Goal: Browse casually

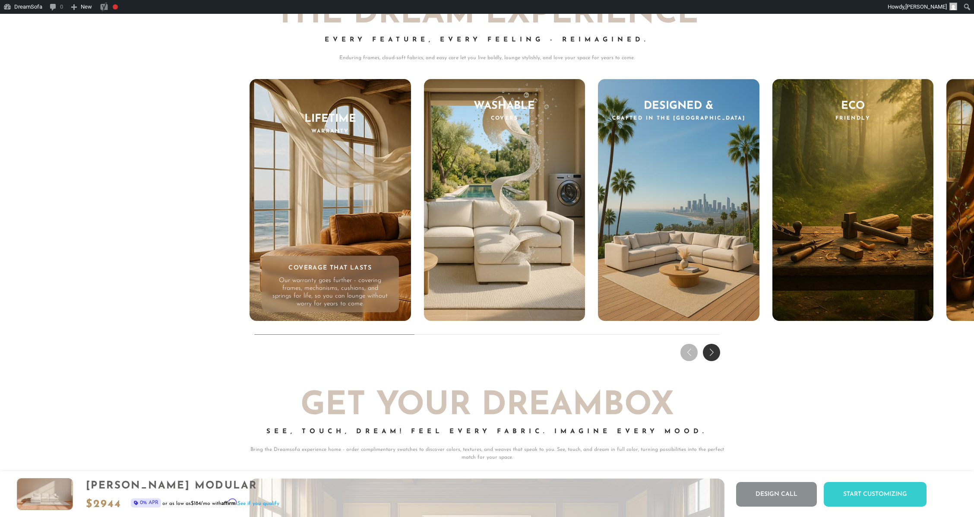
scroll to position [9207, 0]
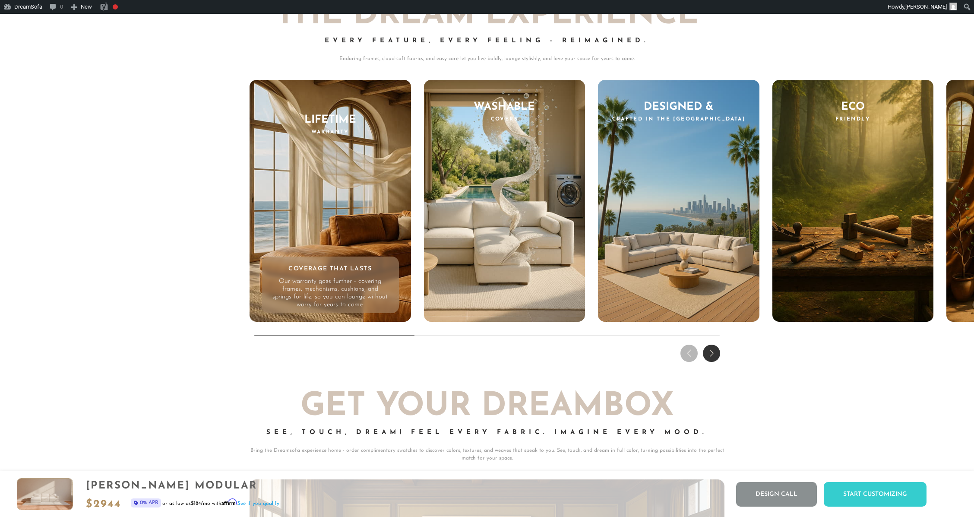
click at [714, 362] on div "Next slide" at bounding box center [711, 353] width 17 height 17
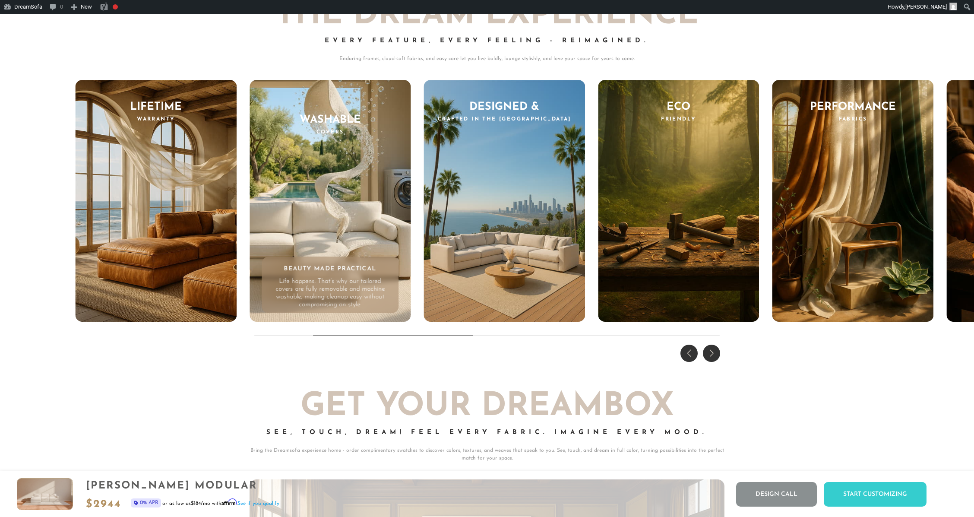
click at [714, 362] on div "Next slide" at bounding box center [711, 353] width 17 height 17
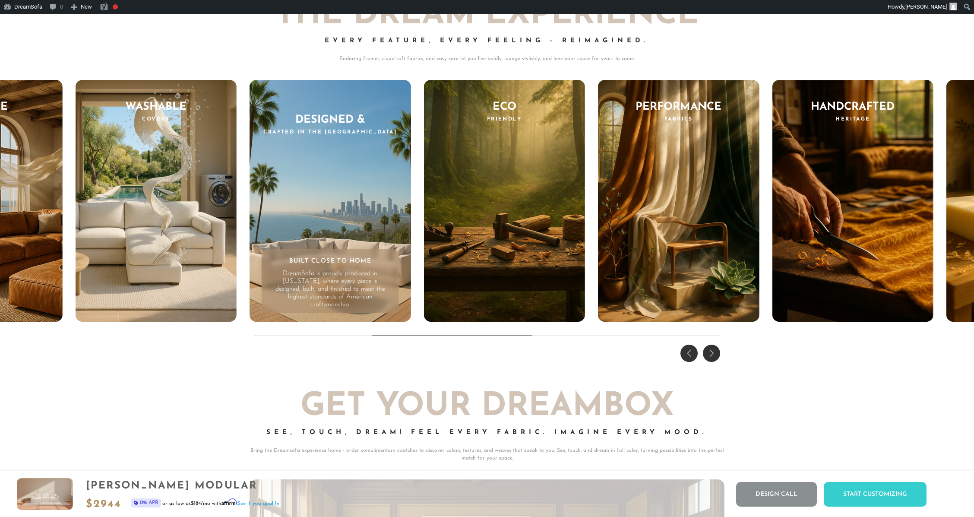
click at [714, 362] on div "Next slide" at bounding box center [711, 353] width 17 height 17
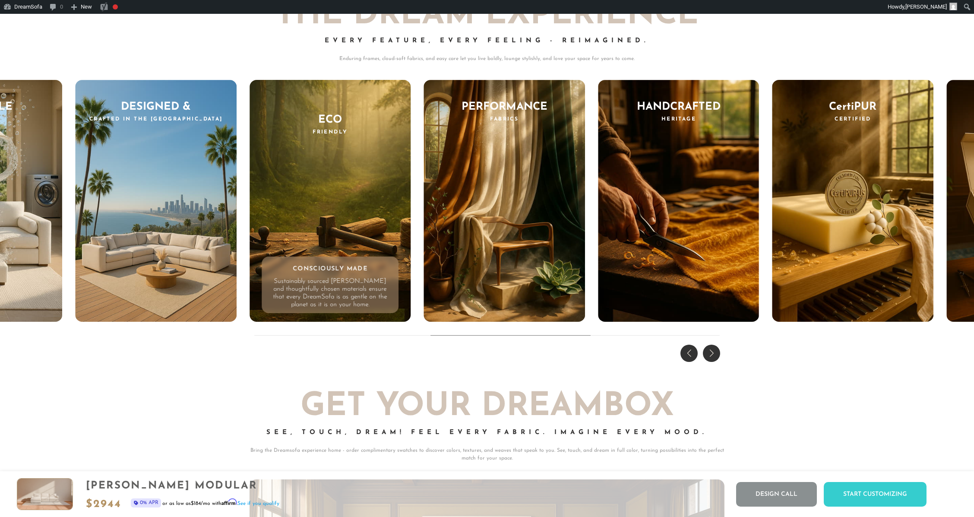
click at [714, 362] on div "Next slide" at bounding box center [711, 353] width 17 height 17
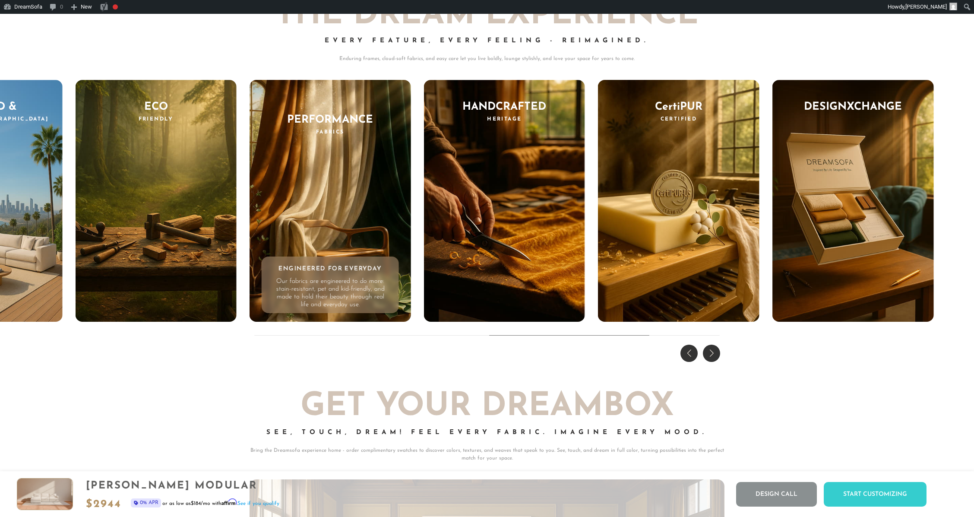
click at [714, 362] on div "Next slide" at bounding box center [711, 353] width 17 height 17
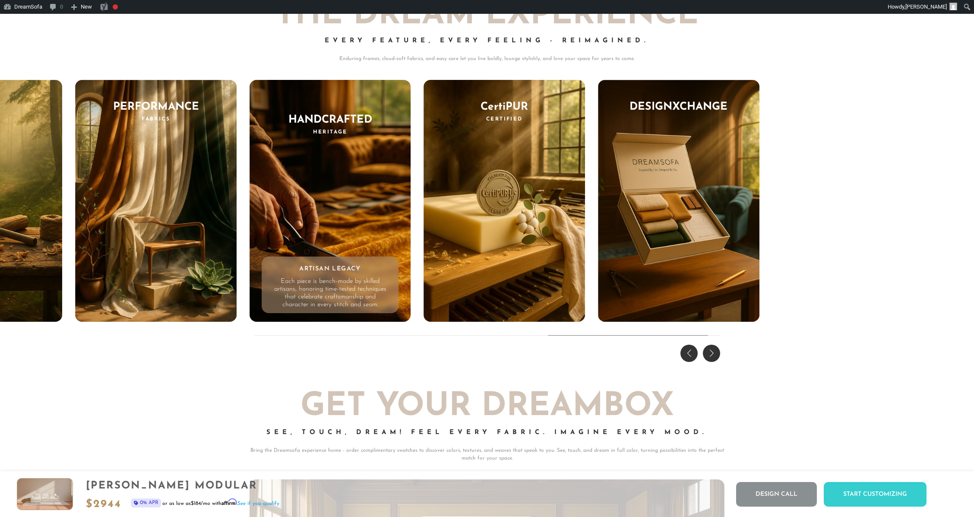
click at [714, 362] on div "Next slide" at bounding box center [711, 353] width 17 height 17
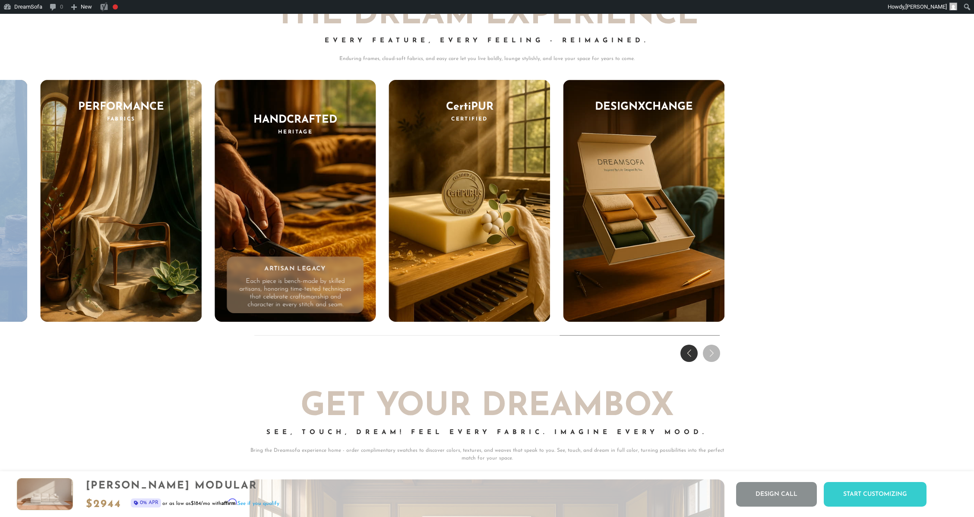
click at [714, 362] on div "THE DREAM EXPERIENCE Every Feature, Every Feeling - Reimagined. Enduring frames…" at bounding box center [487, 169] width 974 height 392
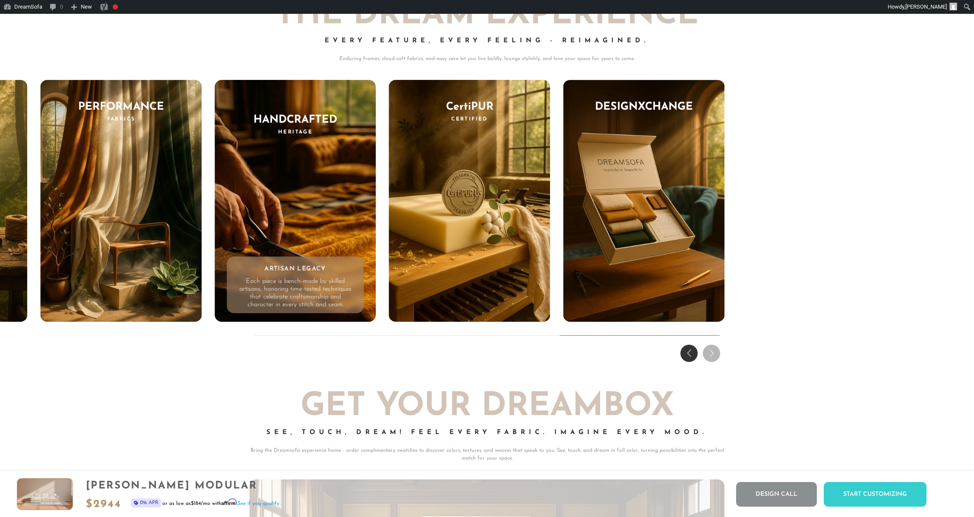
click at [687, 355] on div "Previous slide" at bounding box center [689, 353] width 17 height 17
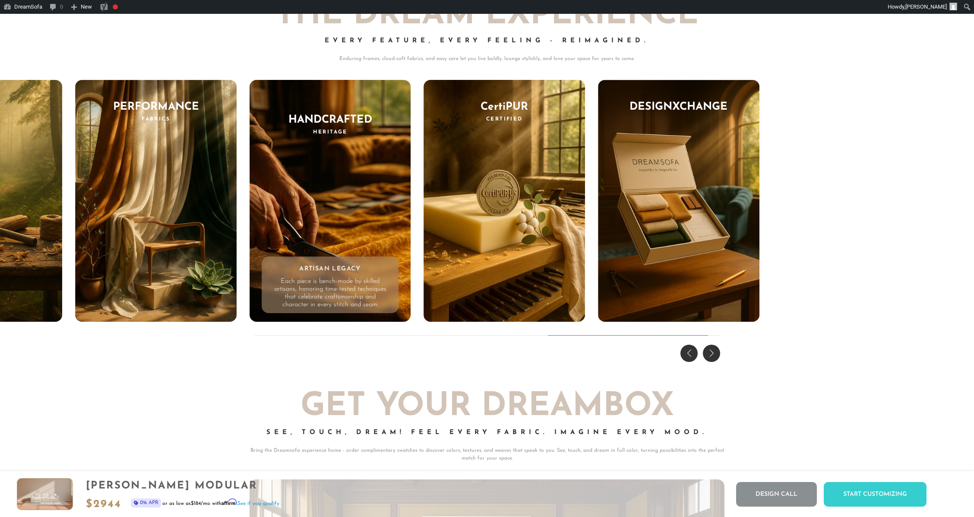
click at [687, 355] on div "Previous slide" at bounding box center [689, 353] width 17 height 17
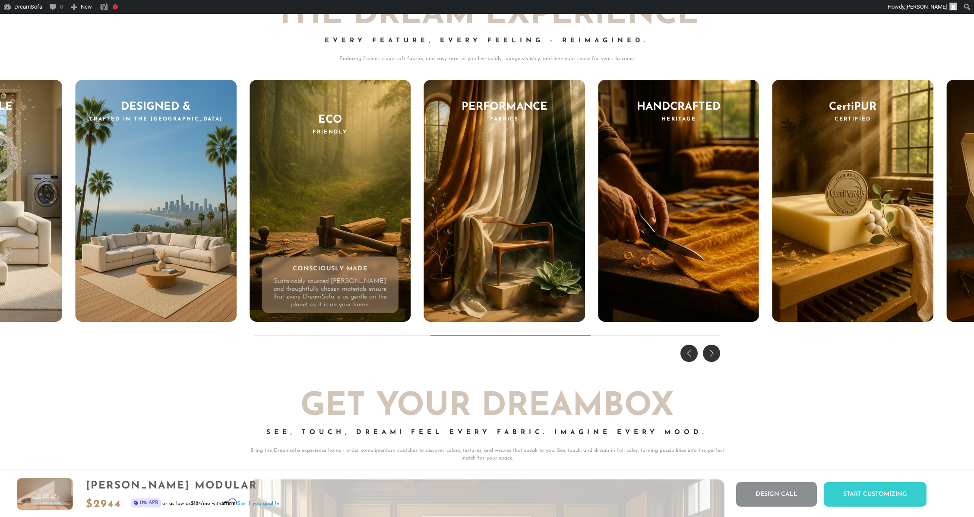
click at [687, 355] on div "Previous slide" at bounding box center [689, 353] width 17 height 17
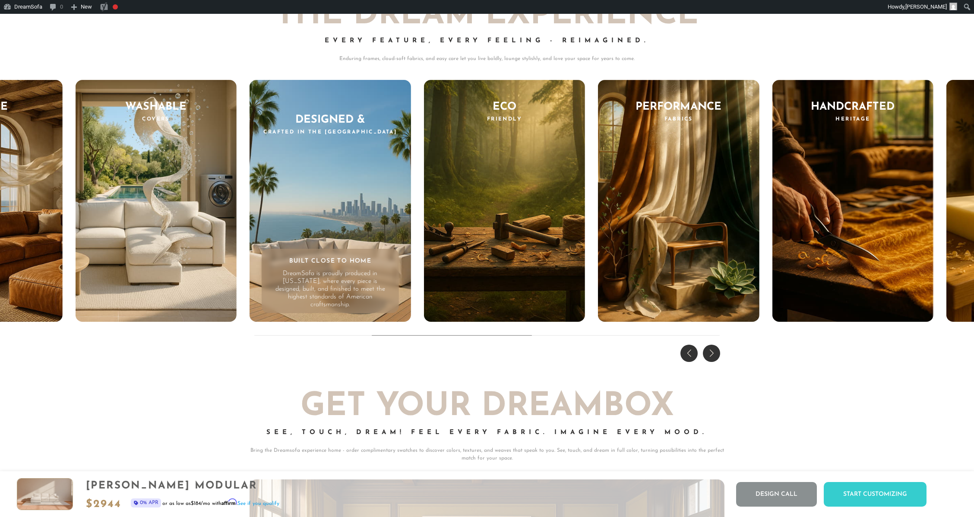
click at [687, 355] on div "Previous slide" at bounding box center [689, 353] width 17 height 17
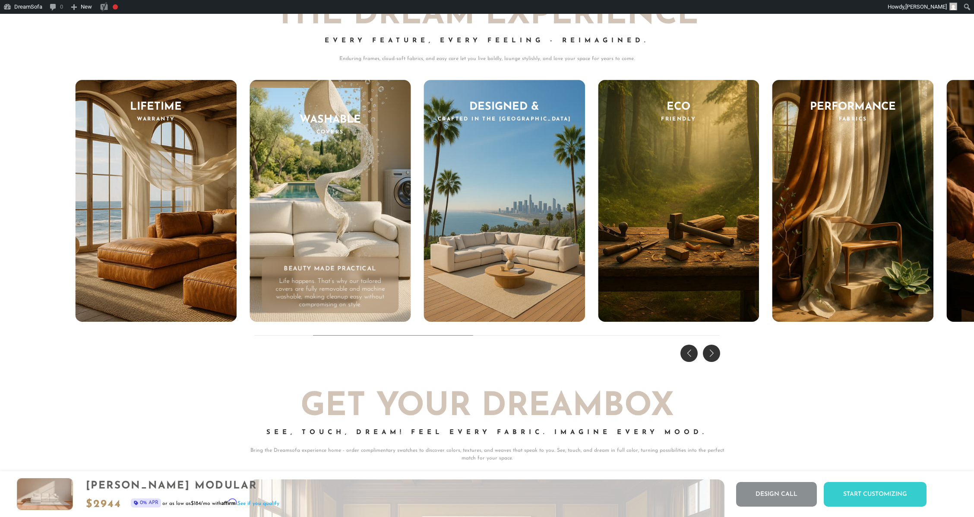
click at [687, 355] on div "Previous slide" at bounding box center [689, 353] width 17 height 17
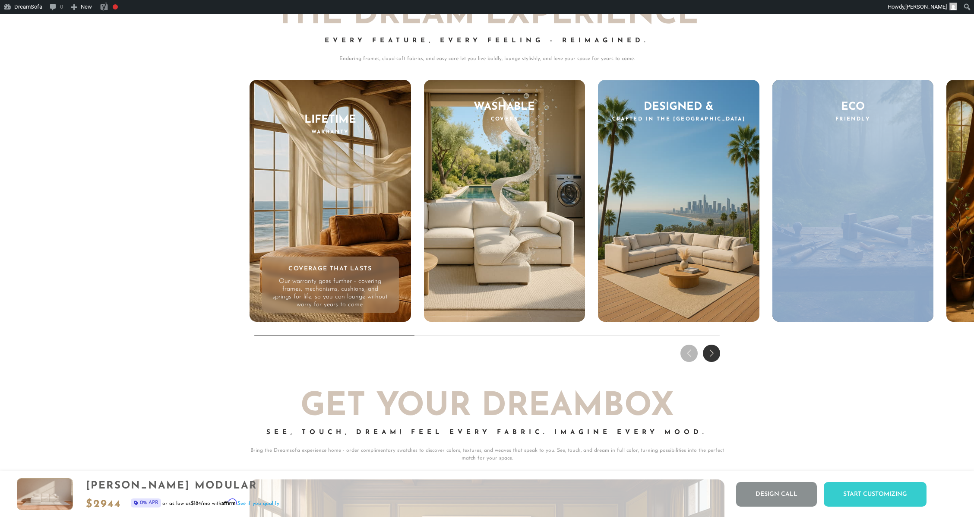
click at [687, 355] on div "THE DREAM EXPERIENCE Every Feature, Every Feeling - Reimagined. Enduring frames…" at bounding box center [487, 169] width 974 height 392
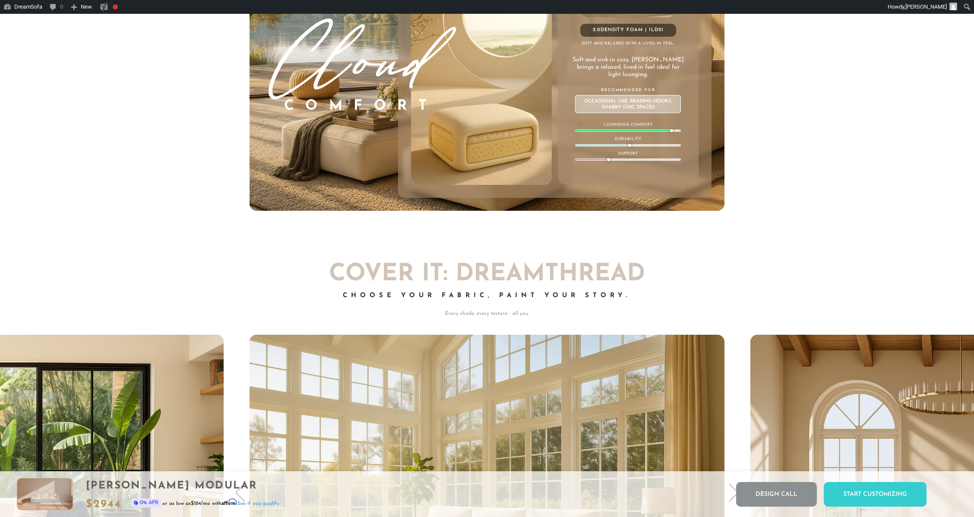
scroll to position [5566, 0]
